Goal: Task Accomplishment & Management: Use online tool/utility

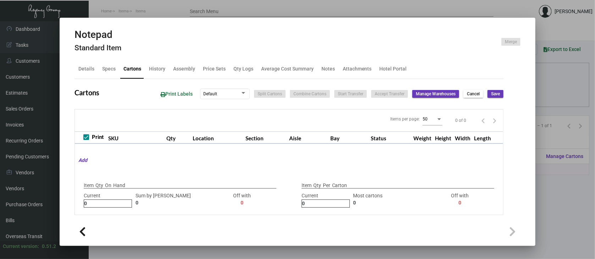
scroll to position [94, 0]
click at [565, 203] on div at bounding box center [297, 129] width 595 height 259
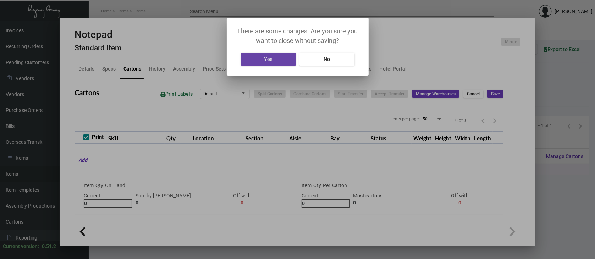
click at [273, 59] on button "Yes" at bounding box center [268, 59] width 55 height 13
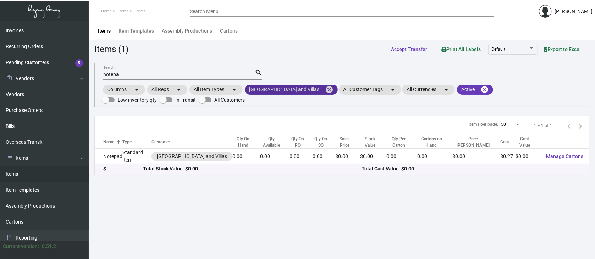
click at [325, 89] on mat-icon "cancel" at bounding box center [329, 89] width 9 height 9
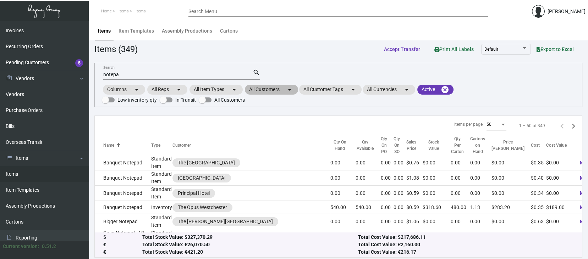
click at [270, 89] on mat-chip "All Customers arrow_drop_down" at bounding box center [271, 90] width 53 height 10
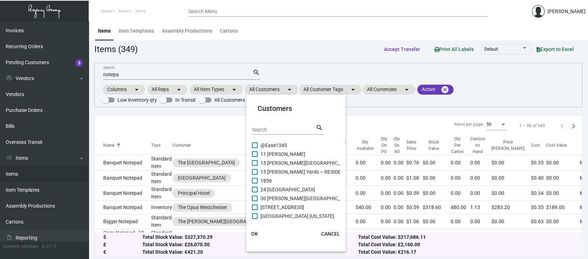
click at [258, 128] on input "Search" at bounding box center [284, 130] width 64 height 6
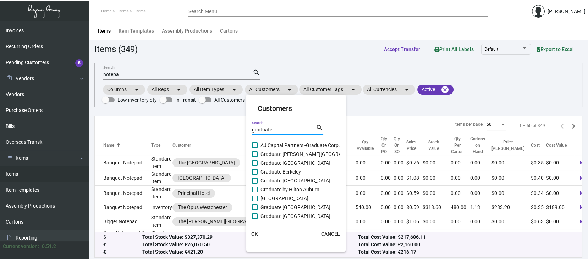
type input "graduate"
click at [254, 188] on span at bounding box center [255, 190] width 6 height 6
click at [254, 193] on input "Graduate by Hilton Auburn" at bounding box center [254, 193] width 0 height 0
checkbox input "true"
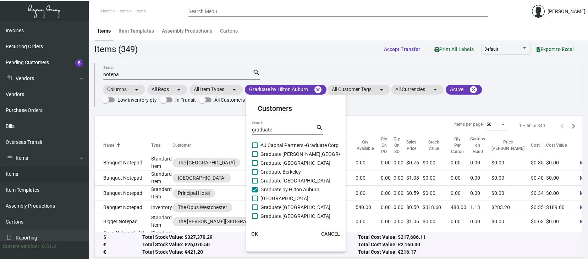
click at [256, 233] on span "OK" at bounding box center [254, 234] width 7 height 6
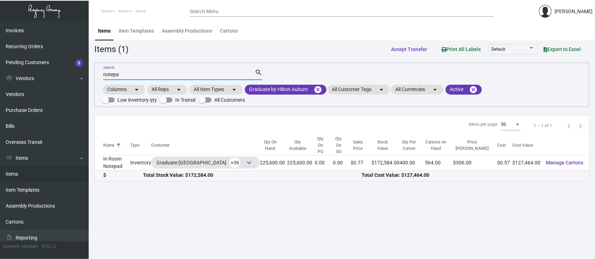
click at [124, 76] on input "notepa" at bounding box center [178, 75] width 151 height 6
type input "n"
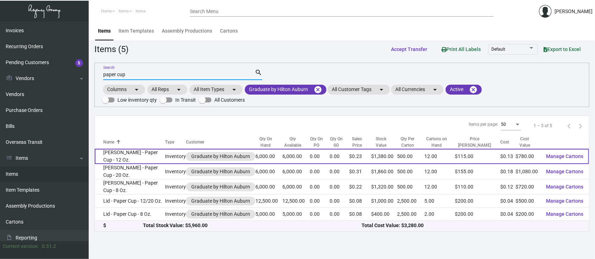
type input "paper cup"
click at [570, 155] on span "Manage Cartons" at bounding box center [564, 157] width 37 height 6
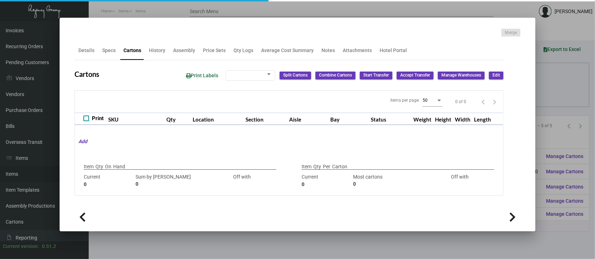
type input "6,000"
type input "6000"
type input "0"
type input "500"
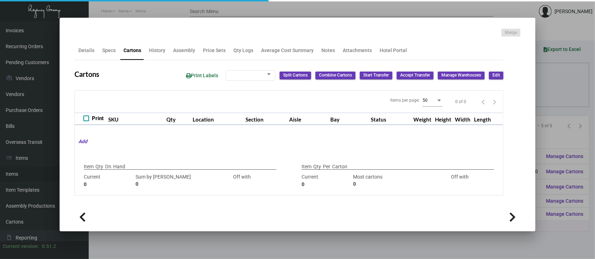
type input "0"
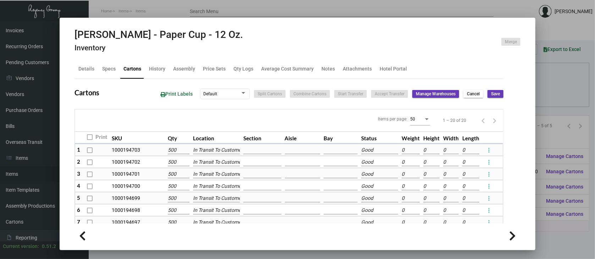
click at [571, 207] on div at bounding box center [297, 129] width 595 height 259
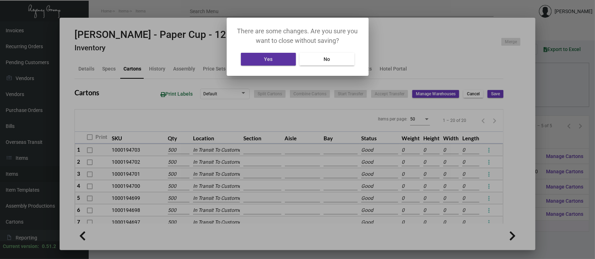
click at [266, 60] on span "Yes" at bounding box center [268, 59] width 9 height 6
